Goal: Navigation & Orientation: Find specific page/section

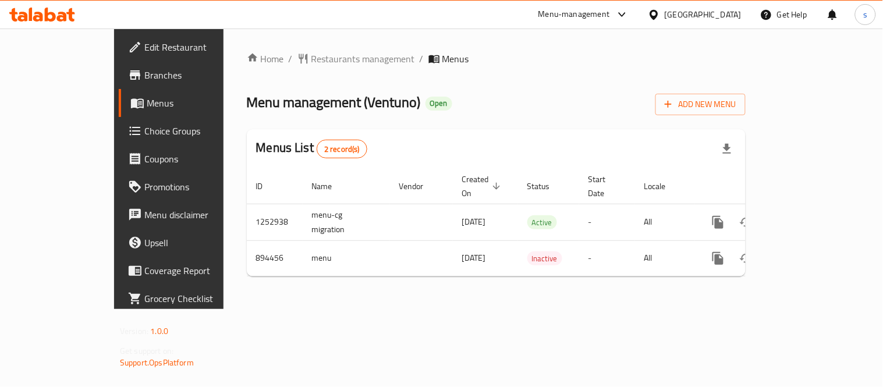
click at [701, 17] on div "[GEOGRAPHIC_DATA]" at bounding box center [703, 14] width 77 height 13
click at [470, 86] on div "Home / Restaurants management / Menus Menu management ( Ventuno ) Open Add New …" at bounding box center [496, 169] width 499 height 234
click at [620, 13] on icon at bounding box center [623, 15] width 14 height 14
click at [537, 126] on div "Restaurant-Management" at bounding box center [512, 128] width 91 height 13
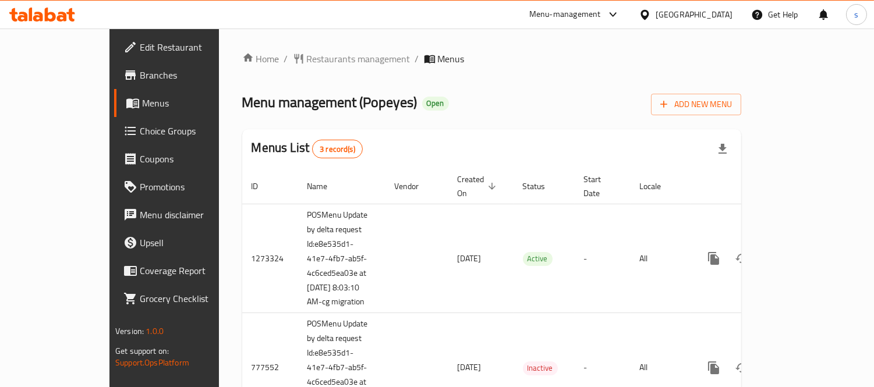
click at [450, 108] on div "Menu management ( Popeyes ) Open Add New Menu" at bounding box center [491, 102] width 499 height 26
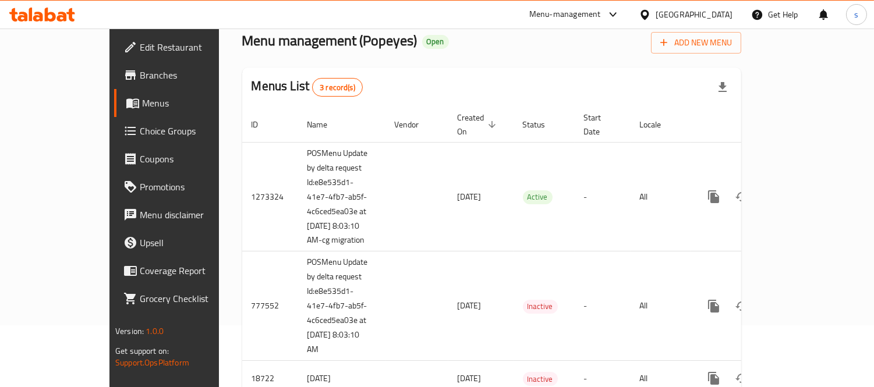
scroll to position [105, 0]
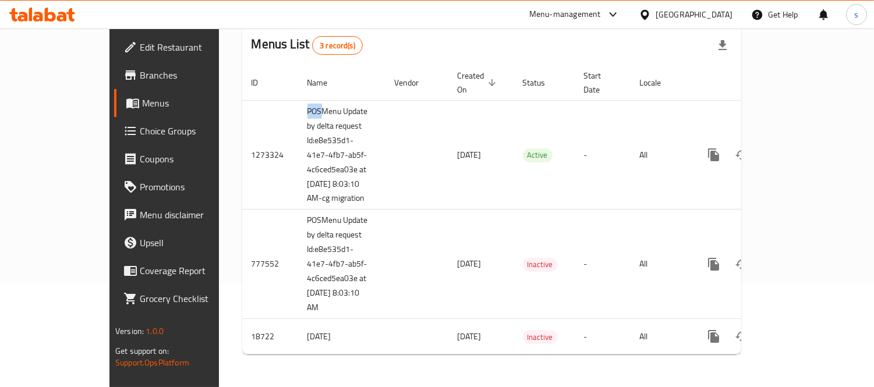
click at [620, 13] on icon at bounding box center [613, 15] width 14 height 14
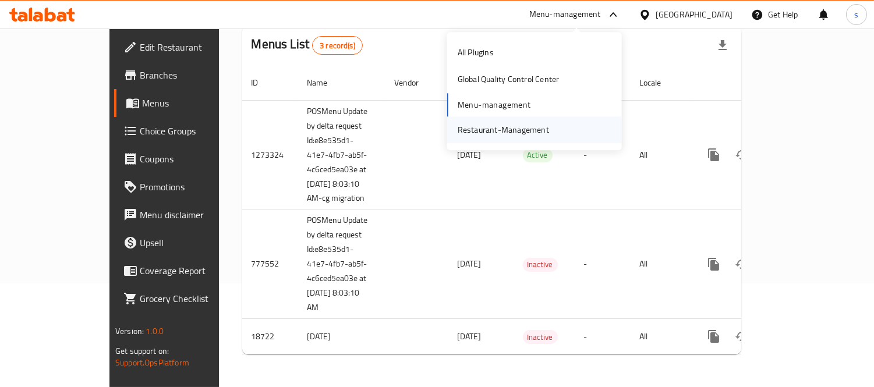
click at [544, 125] on div "Restaurant-Management" at bounding box center [503, 129] width 91 height 13
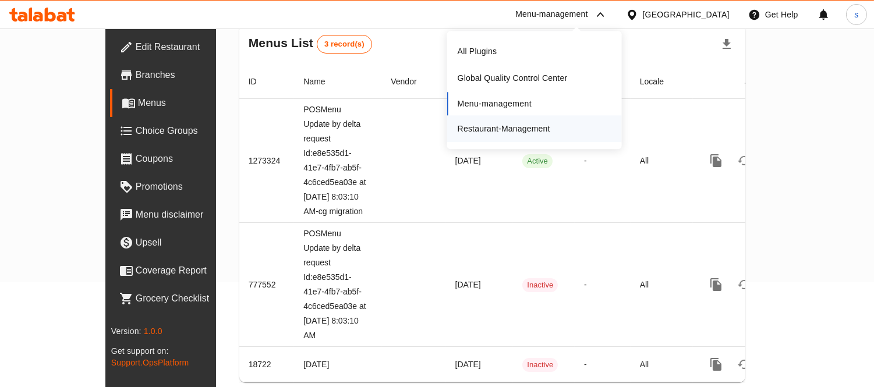
scroll to position [104, 0]
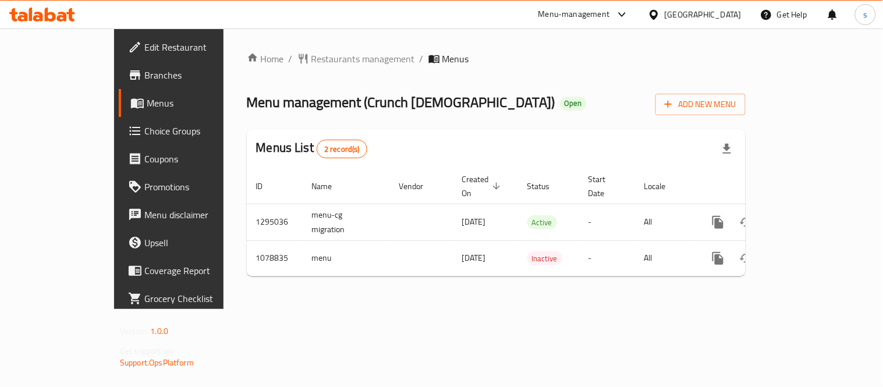
click at [665, 12] on div at bounding box center [656, 14] width 17 height 13
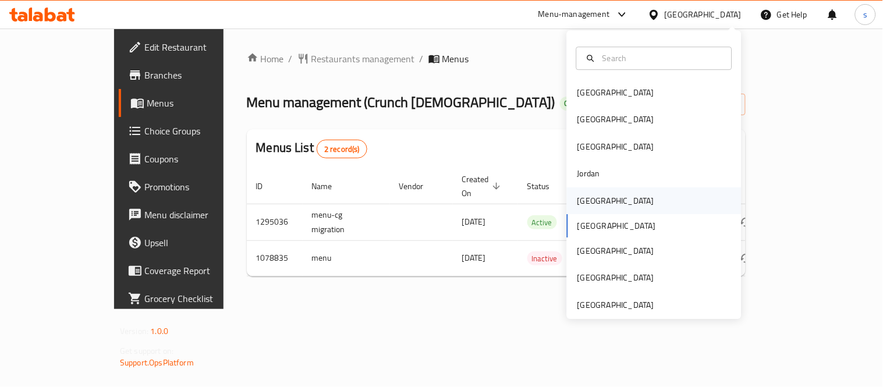
click at [578, 204] on div "[GEOGRAPHIC_DATA]" at bounding box center [616, 200] width 77 height 13
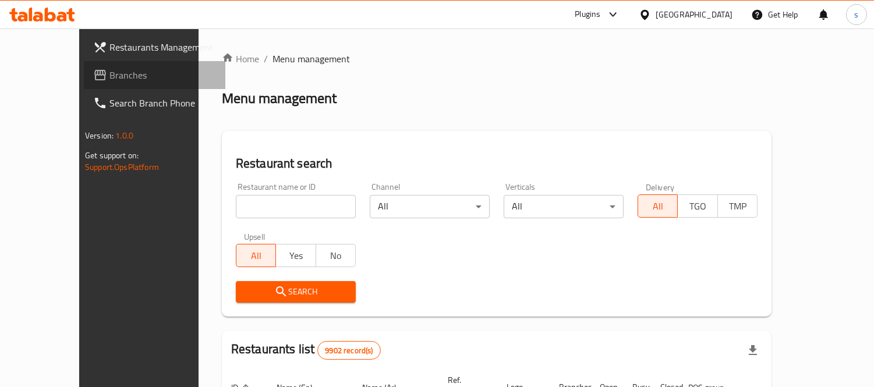
click at [109, 77] on span "Branches" at bounding box center [162, 75] width 107 height 14
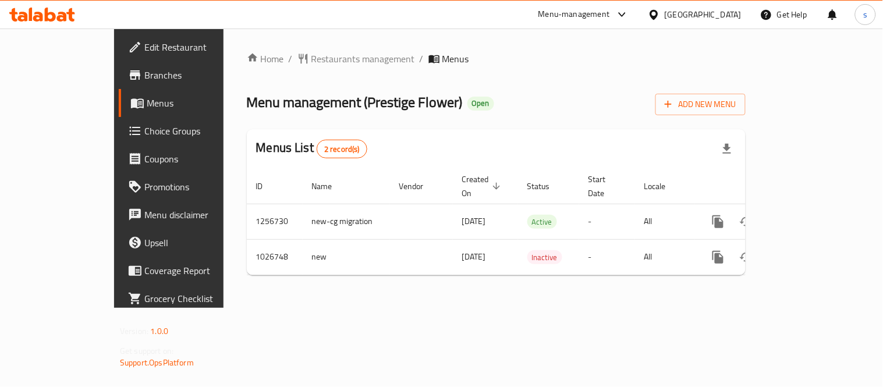
click at [723, 13] on div "[GEOGRAPHIC_DATA]" at bounding box center [703, 14] width 77 height 13
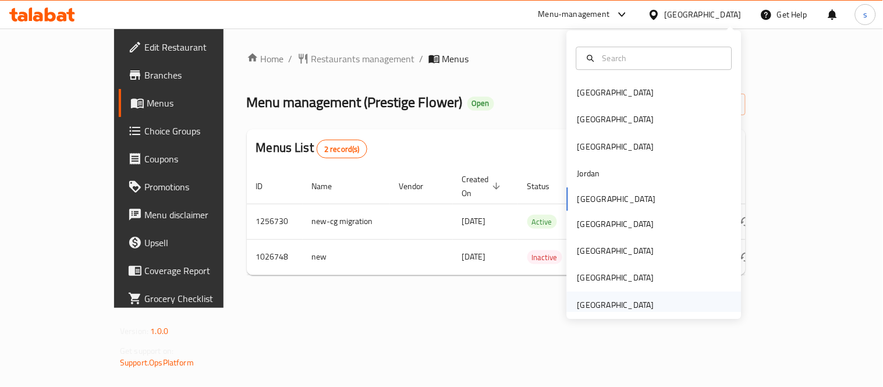
click at [616, 306] on div "[GEOGRAPHIC_DATA]" at bounding box center [616, 305] width 77 height 13
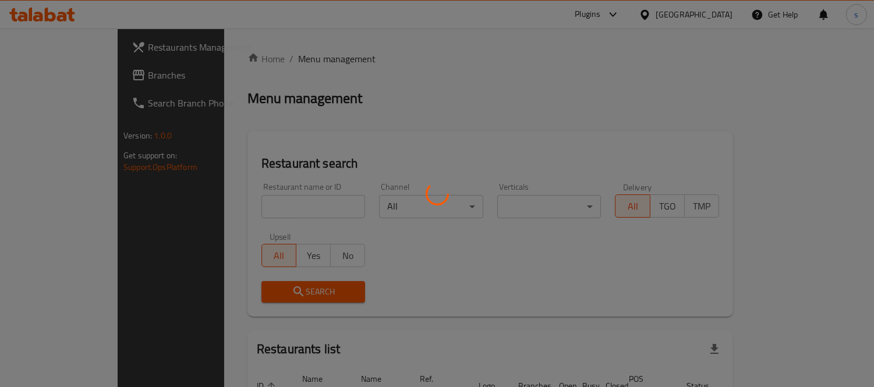
click at [55, 76] on div at bounding box center [437, 193] width 874 height 387
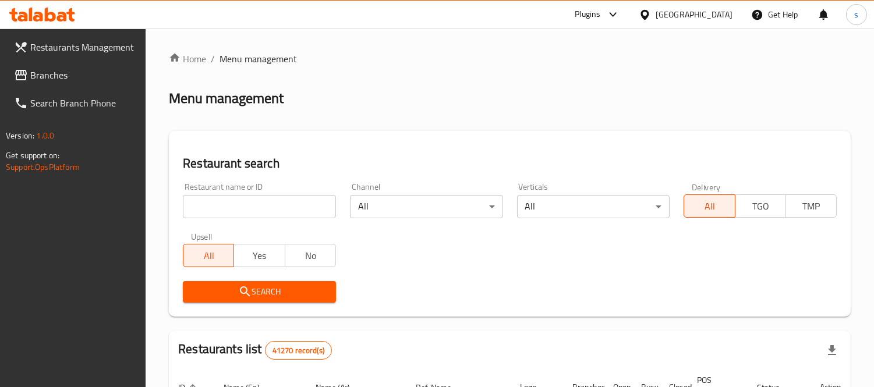
click at [55, 76] on span "Branches" at bounding box center [83, 75] width 107 height 14
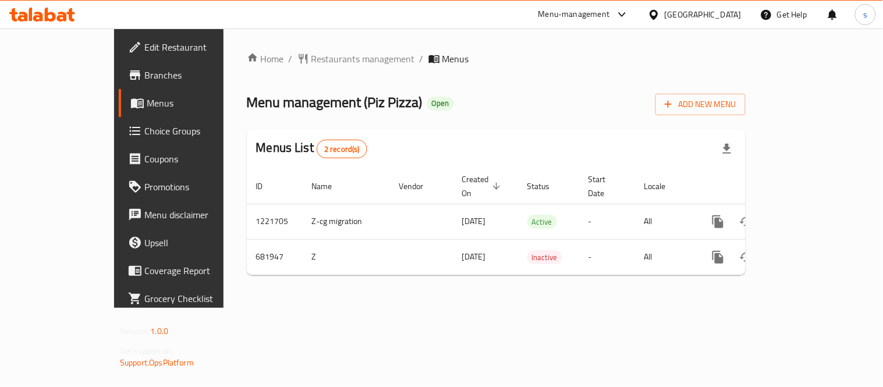
click at [691, 19] on div "[GEOGRAPHIC_DATA]" at bounding box center [703, 14] width 77 height 13
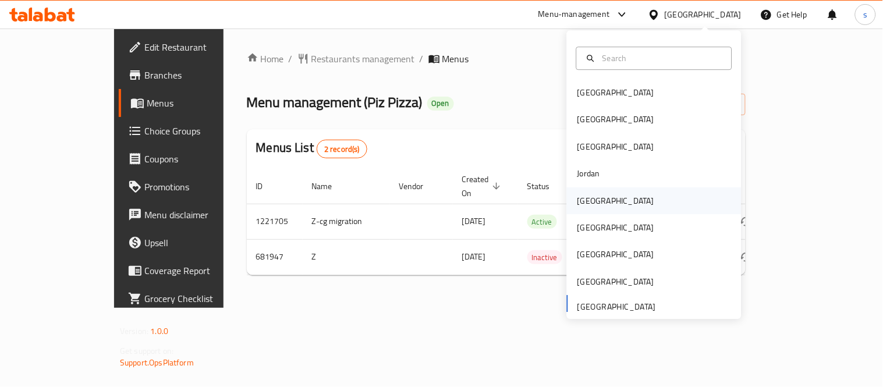
click at [583, 194] on div "[GEOGRAPHIC_DATA]" at bounding box center [616, 200] width 77 height 13
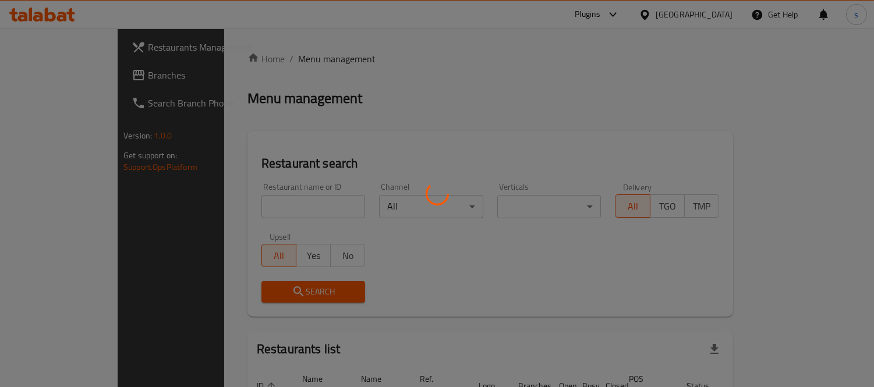
click at [48, 80] on div at bounding box center [437, 193] width 874 height 387
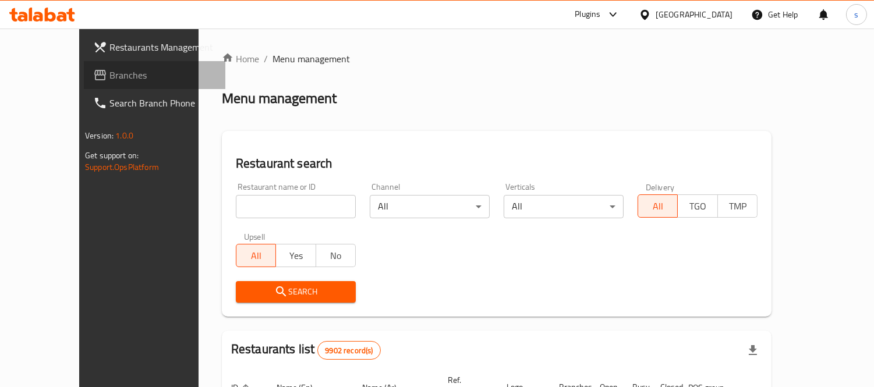
click at [109, 77] on span "Branches" at bounding box center [162, 75] width 107 height 14
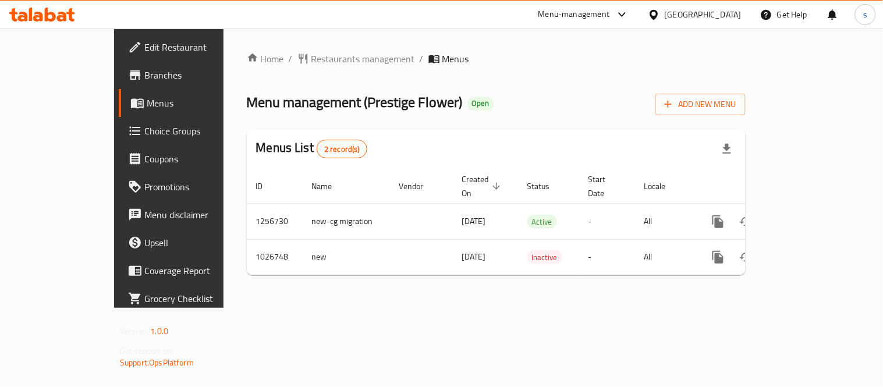
click at [630, 13] on icon at bounding box center [623, 15] width 14 height 14
click at [603, 131] on div "Restaurant-Management" at bounding box center [563, 128] width 91 height 13
click at [689, 9] on div "[GEOGRAPHIC_DATA]" at bounding box center [703, 14] width 77 height 13
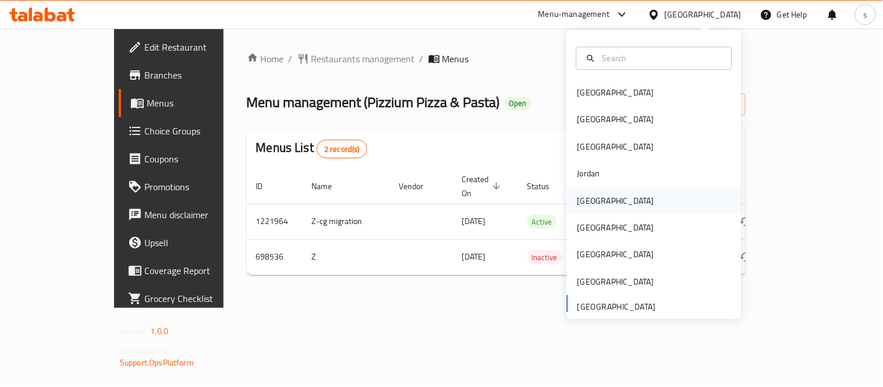
click at [583, 202] on div "[GEOGRAPHIC_DATA]" at bounding box center [616, 200] width 77 height 13
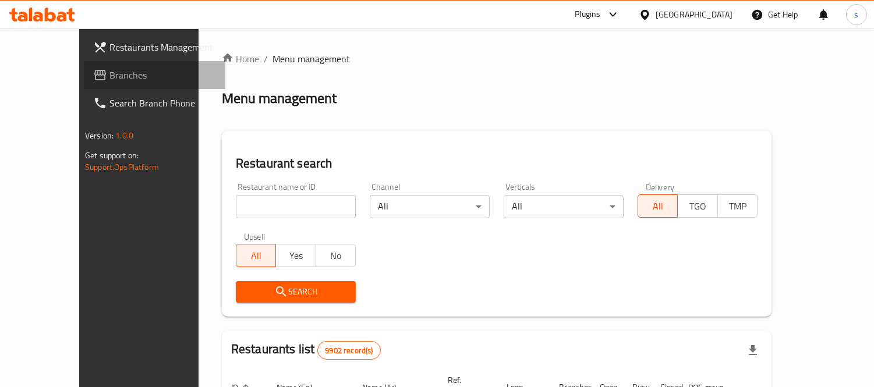
click at [109, 79] on span "Branches" at bounding box center [162, 75] width 107 height 14
